Goal: Task Accomplishment & Management: Manage account settings

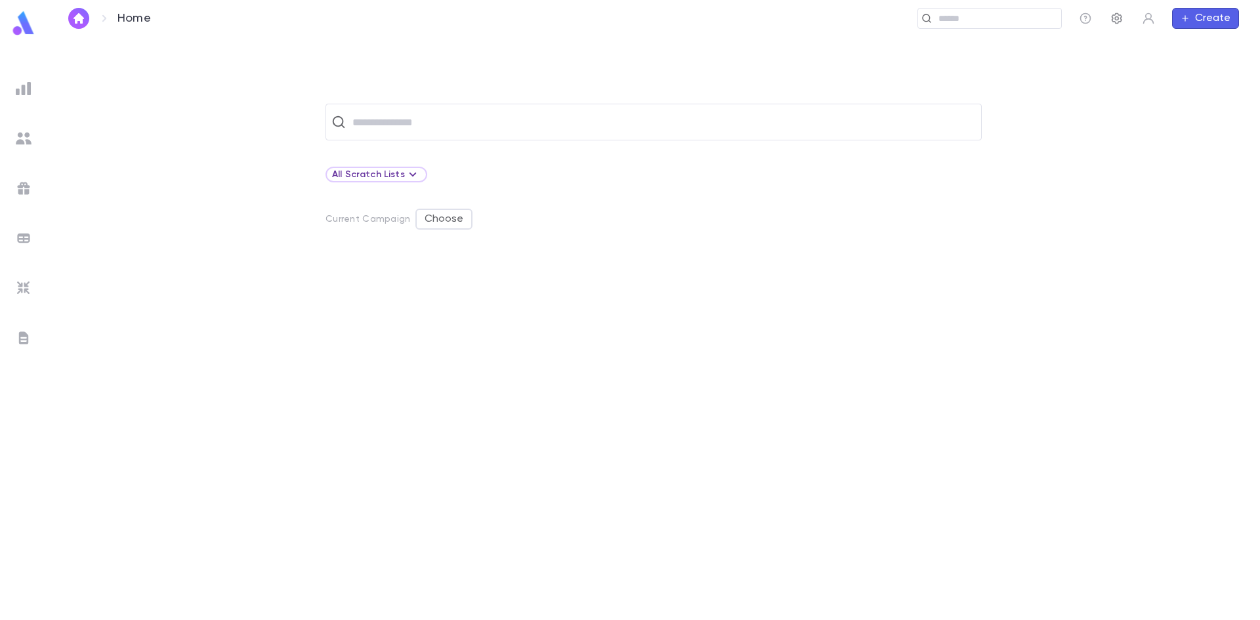
click at [1115, 16] on icon "button" at bounding box center [1117, 18] width 13 height 13
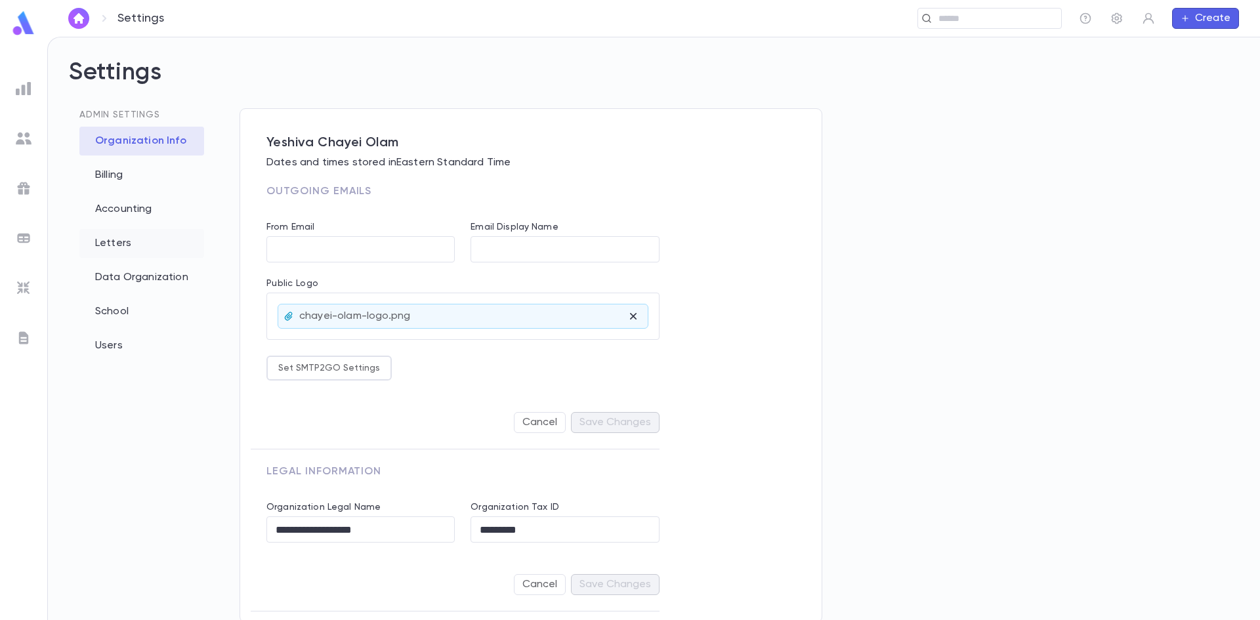
click at [118, 240] on div "Letters" at bounding box center [141, 243] width 125 height 29
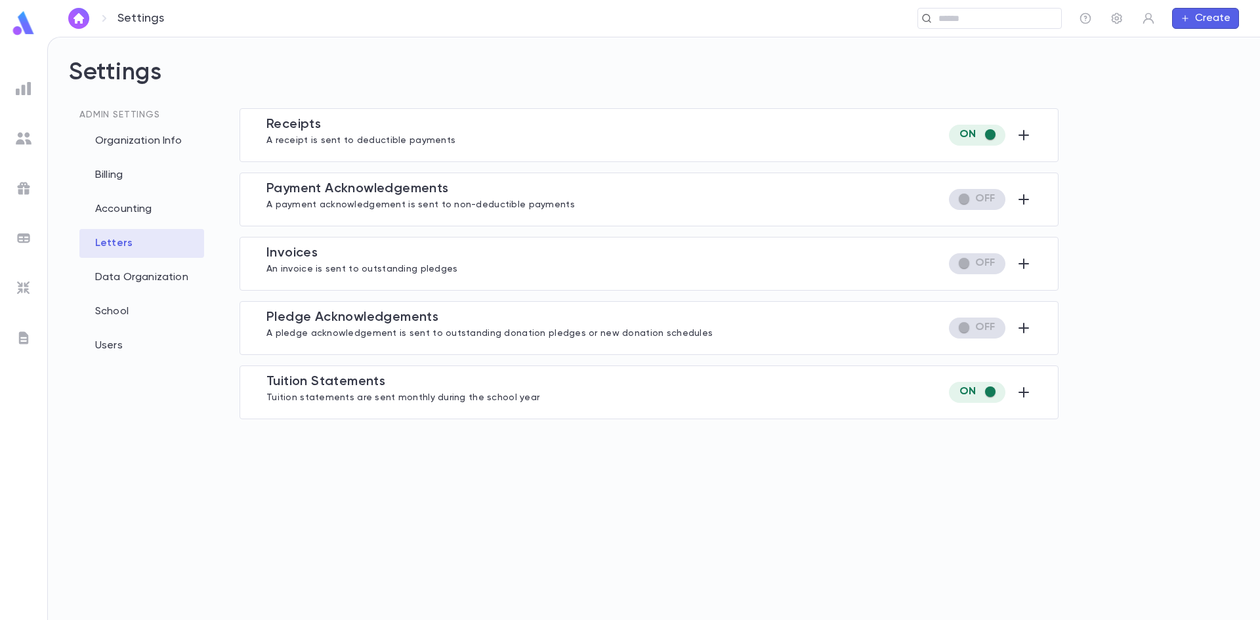
click at [460, 394] on p "Tuition statements are sent monthly during the school year" at bounding box center [403, 396] width 273 height 13
click at [1029, 389] on icon "button" at bounding box center [1024, 393] width 16 height 16
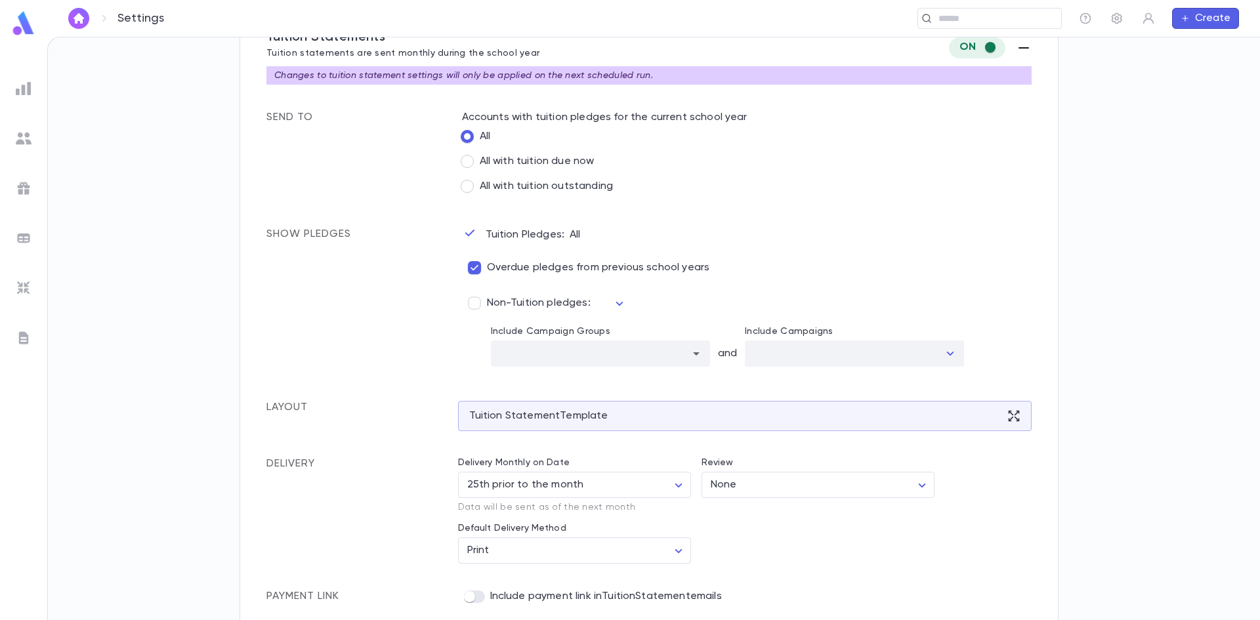
scroll to position [352, 0]
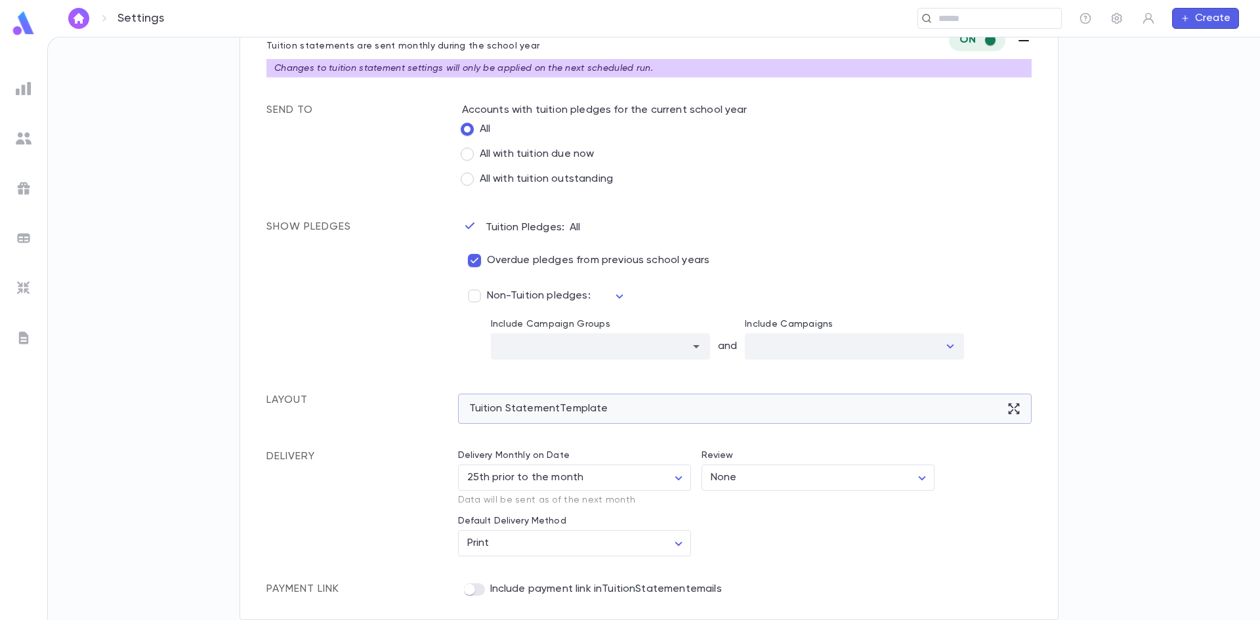
click at [584, 410] on div "Tuition Statement Template" at bounding box center [745, 409] width 574 height 30
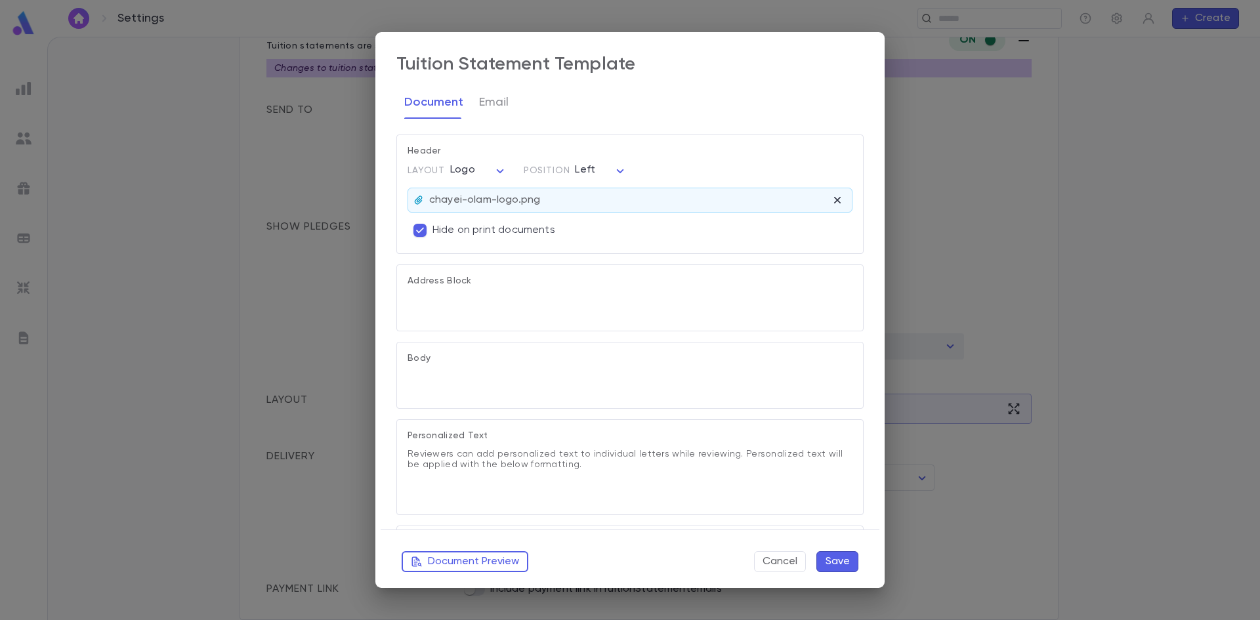
type textarea "**********"
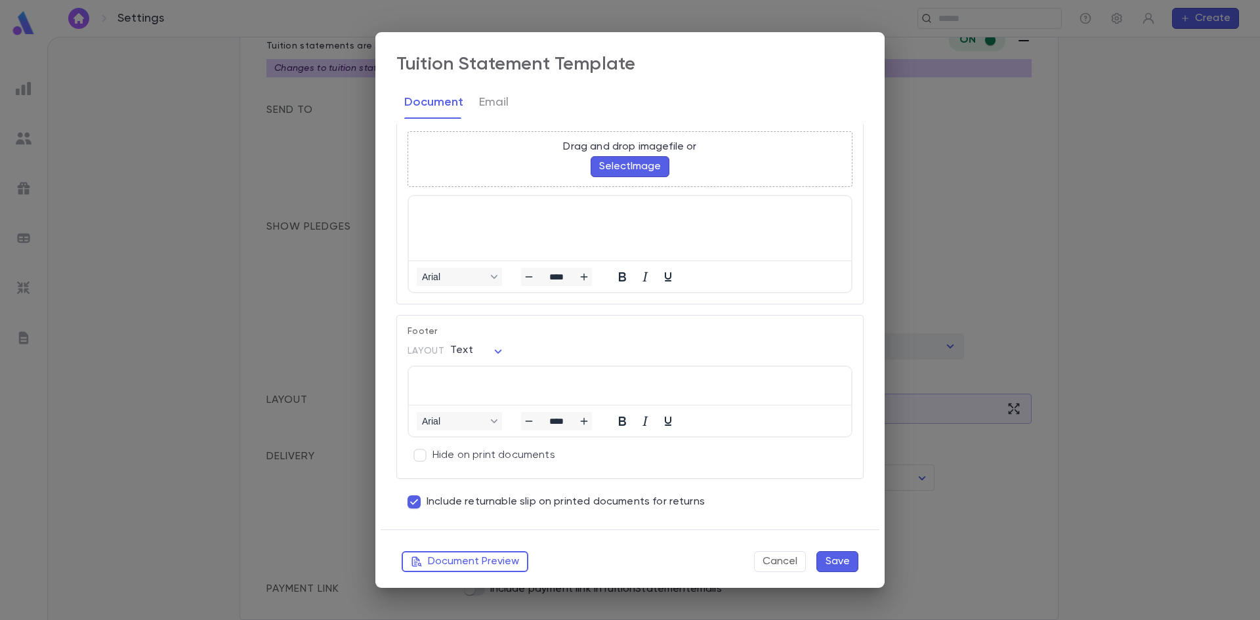
scroll to position [522, 0]
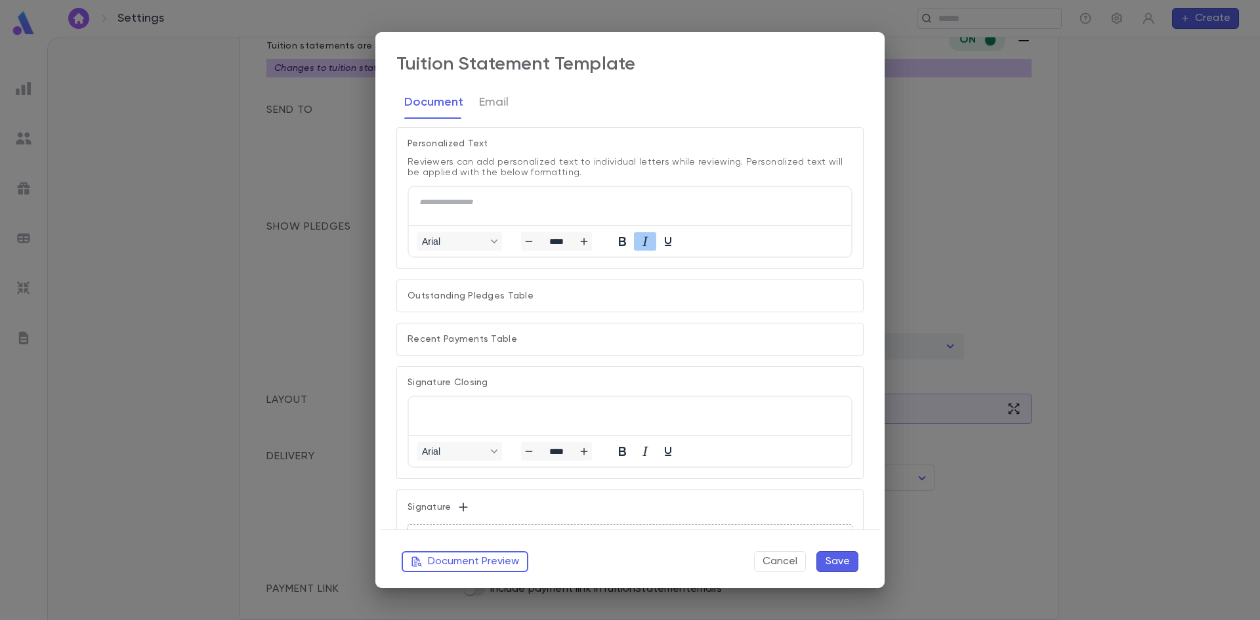
click at [832, 563] on button "Save" at bounding box center [838, 561] width 42 height 21
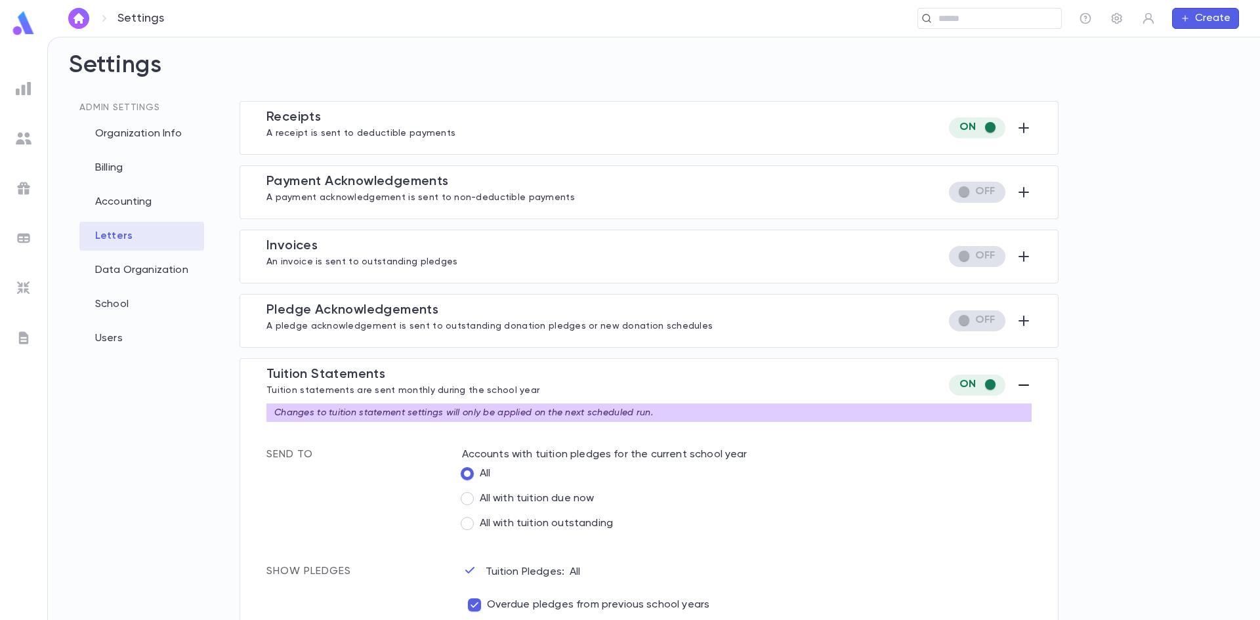
scroll to position [0, 0]
